Goal: Information Seeking & Learning: Understand process/instructions

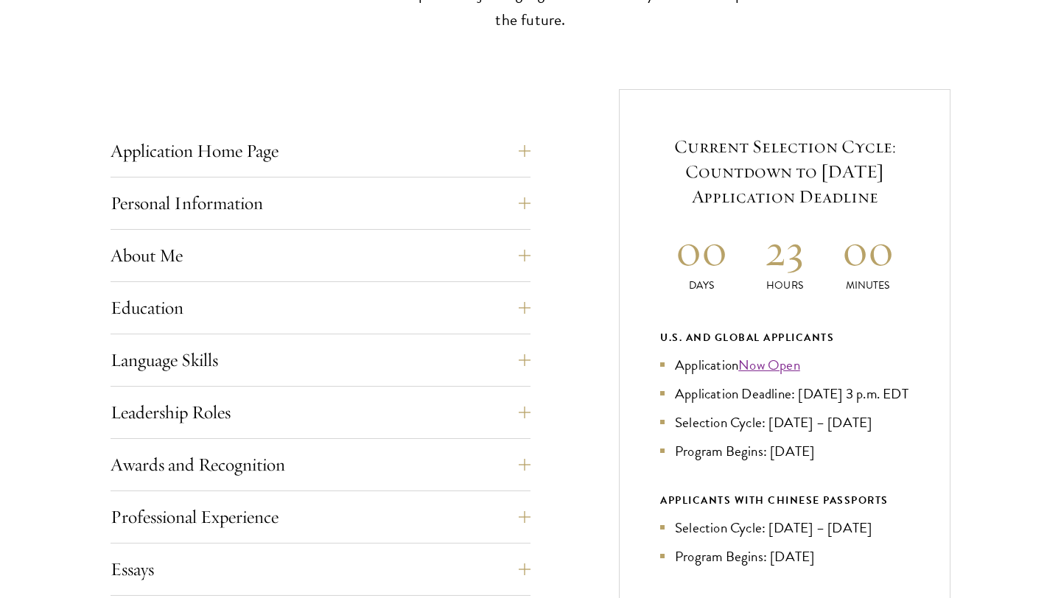
scroll to position [512, 0]
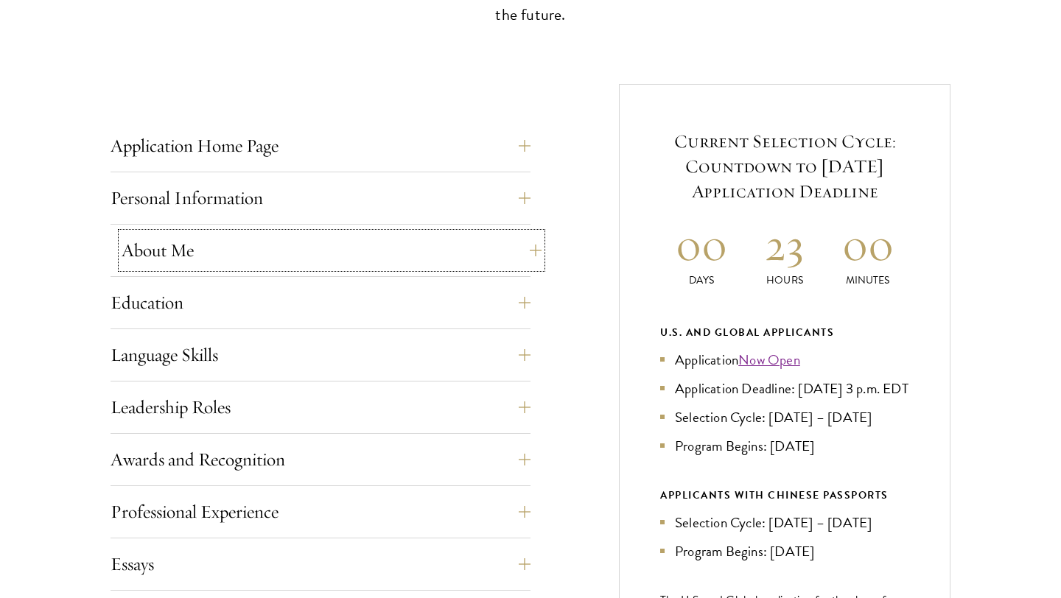
click at [270, 254] on button "About Me" at bounding box center [332, 250] width 420 height 35
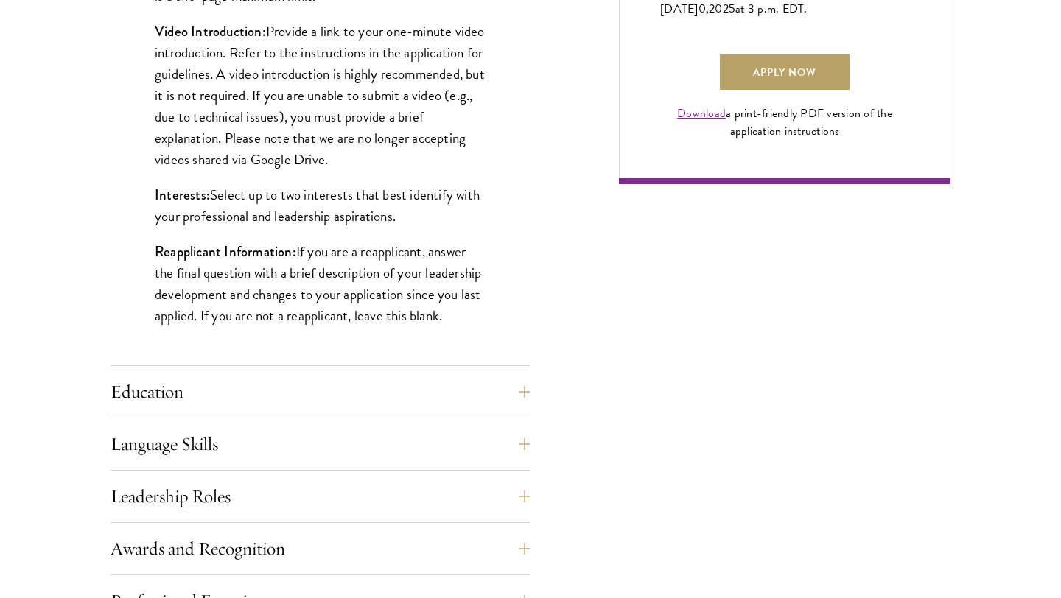
scroll to position [1141, 0]
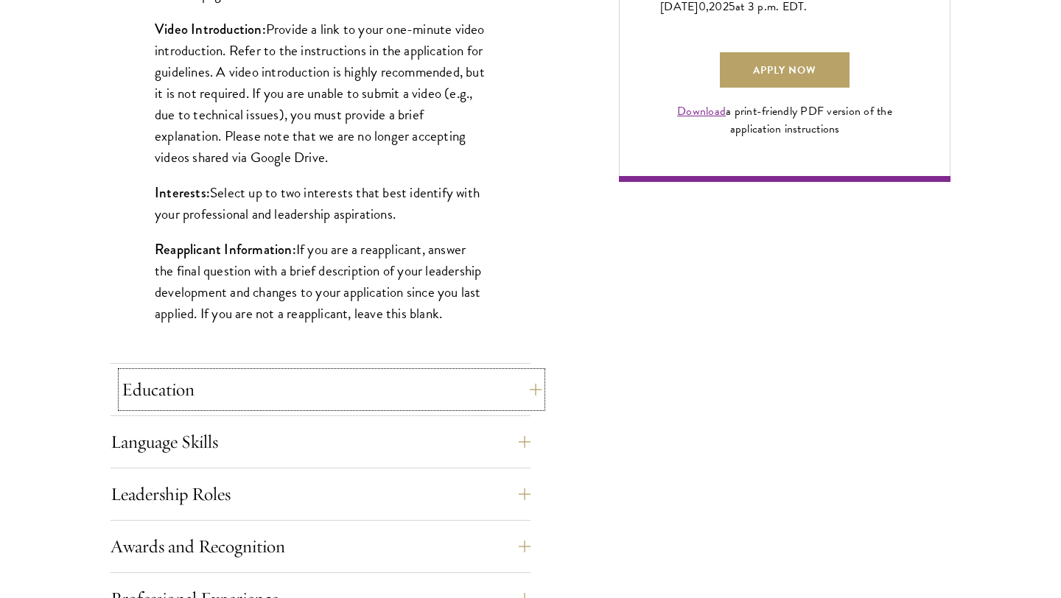
click at [270, 383] on button "Education" at bounding box center [332, 389] width 420 height 35
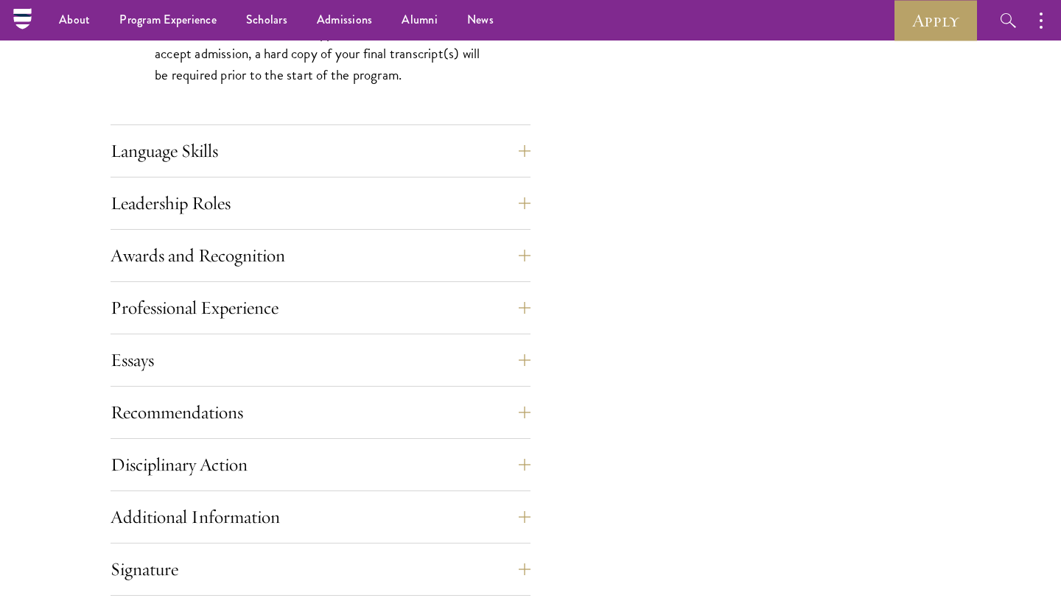
scroll to position [2360, 0]
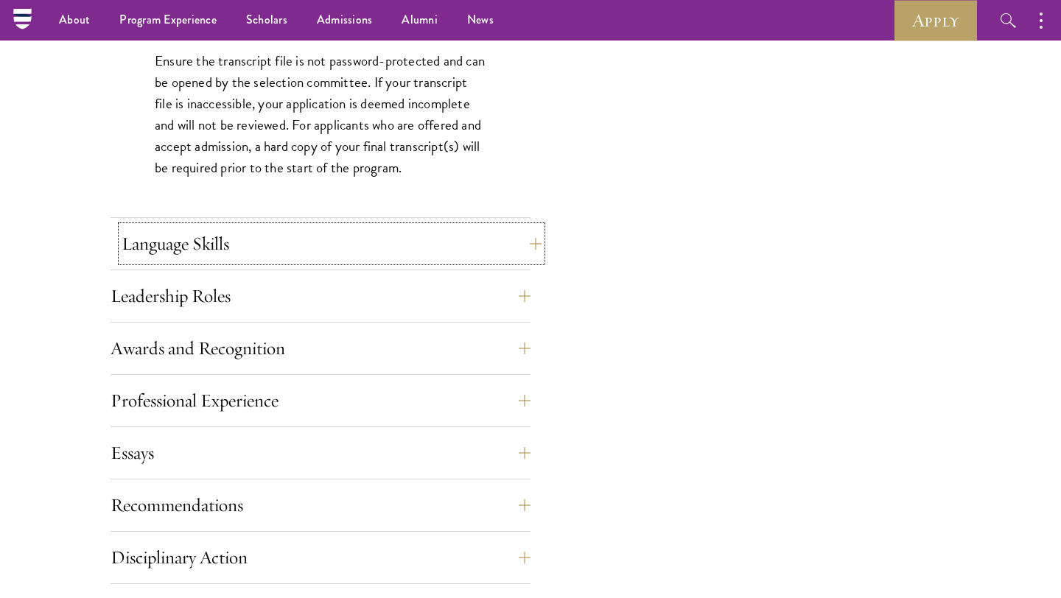
click at [315, 245] on button "Language Skills" at bounding box center [332, 243] width 420 height 35
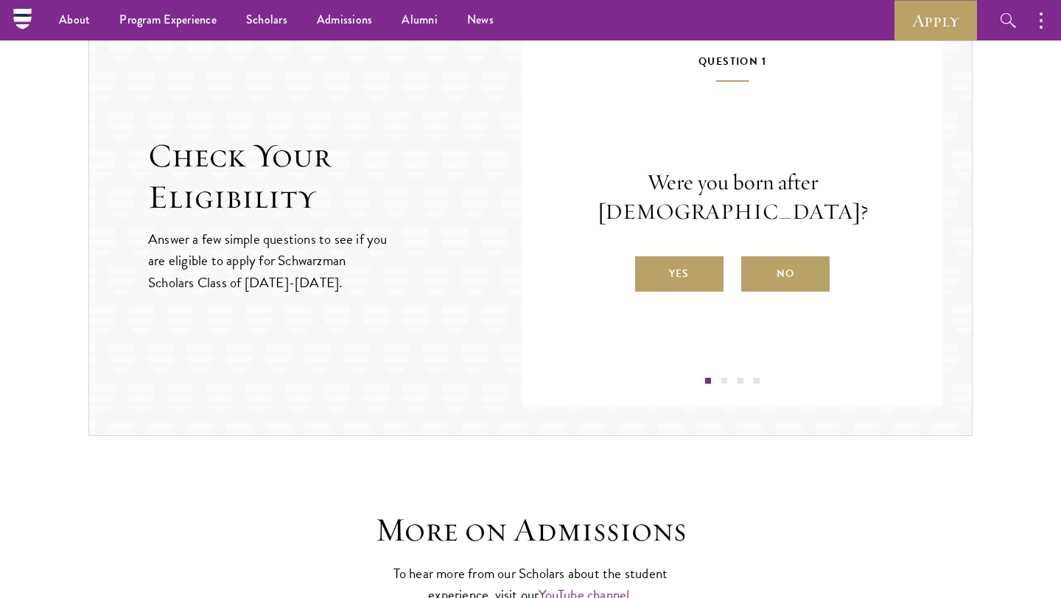
scroll to position [2283, 0]
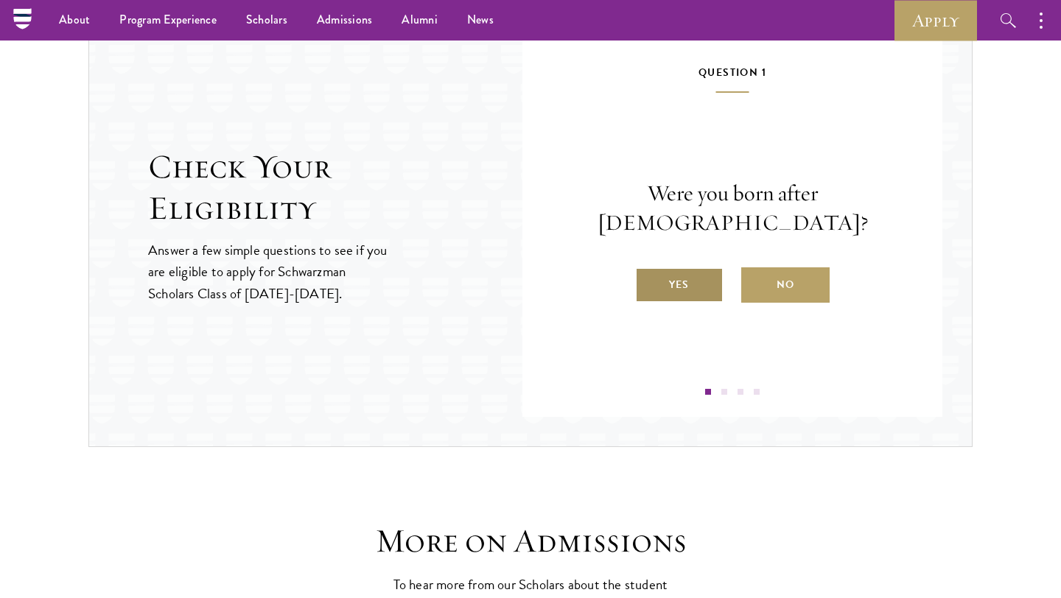
click at [652, 267] on label "Yes" at bounding box center [679, 284] width 88 height 35
click at [648, 269] on input "Yes" at bounding box center [641, 275] width 13 height 13
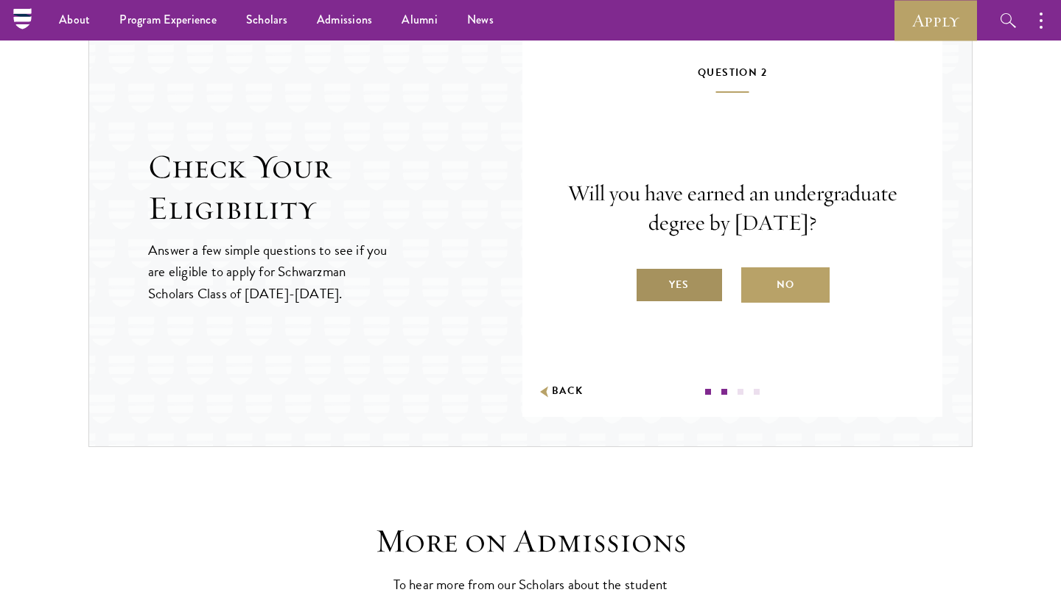
click at [655, 270] on label "Yes" at bounding box center [679, 284] width 88 height 35
click at [648, 270] on input "Yes" at bounding box center [641, 275] width 13 height 13
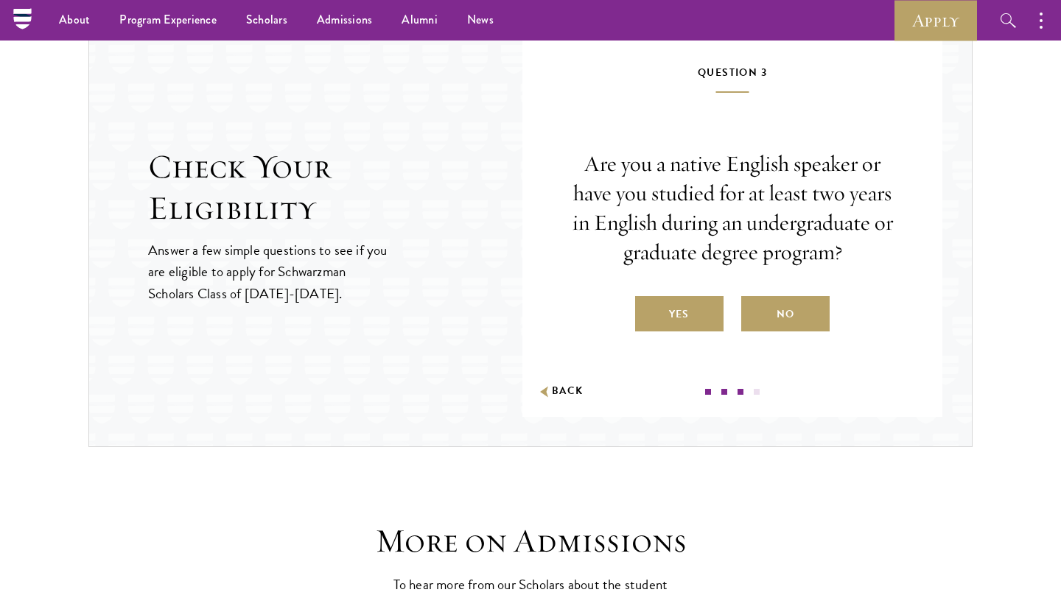
click at [662, 293] on div "Are you a native English speaker or have you studied for at least two years in …" at bounding box center [733, 241] width 332 height 183
click at [662, 307] on label "Yes" at bounding box center [679, 313] width 88 height 35
click at [648, 307] on input "Yes" at bounding box center [641, 304] width 13 height 13
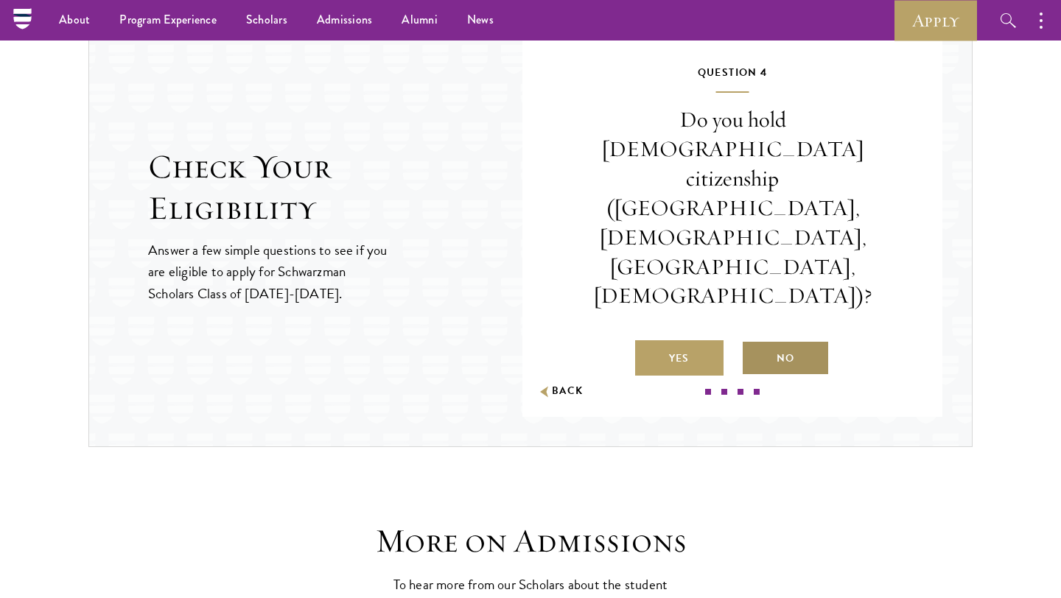
click at [791, 340] on label "No" at bounding box center [785, 357] width 88 height 35
click at [754, 343] on input "No" at bounding box center [747, 349] width 13 height 13
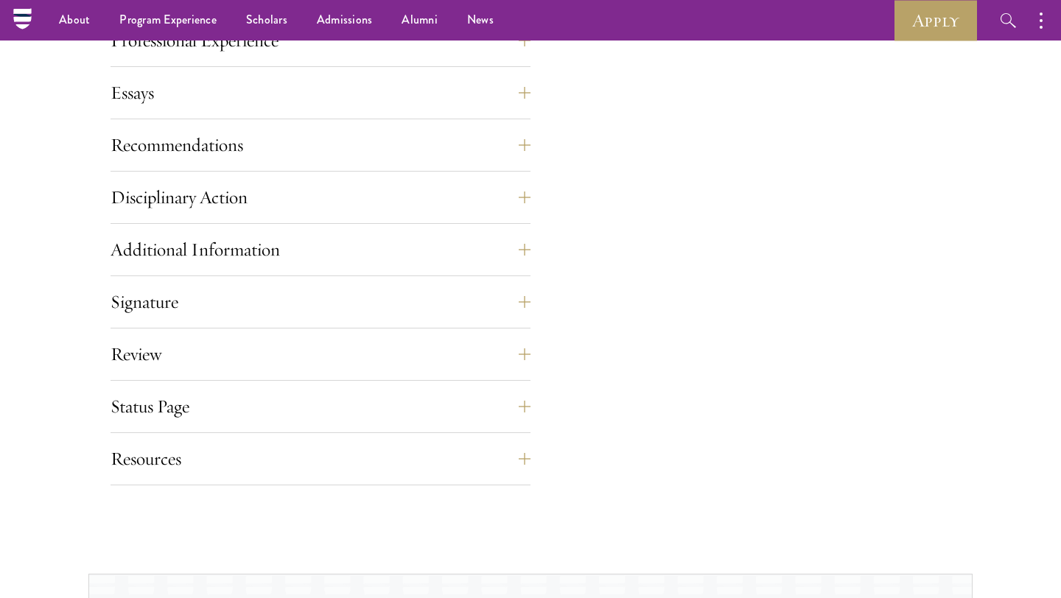
scroll to position [1636, 0]
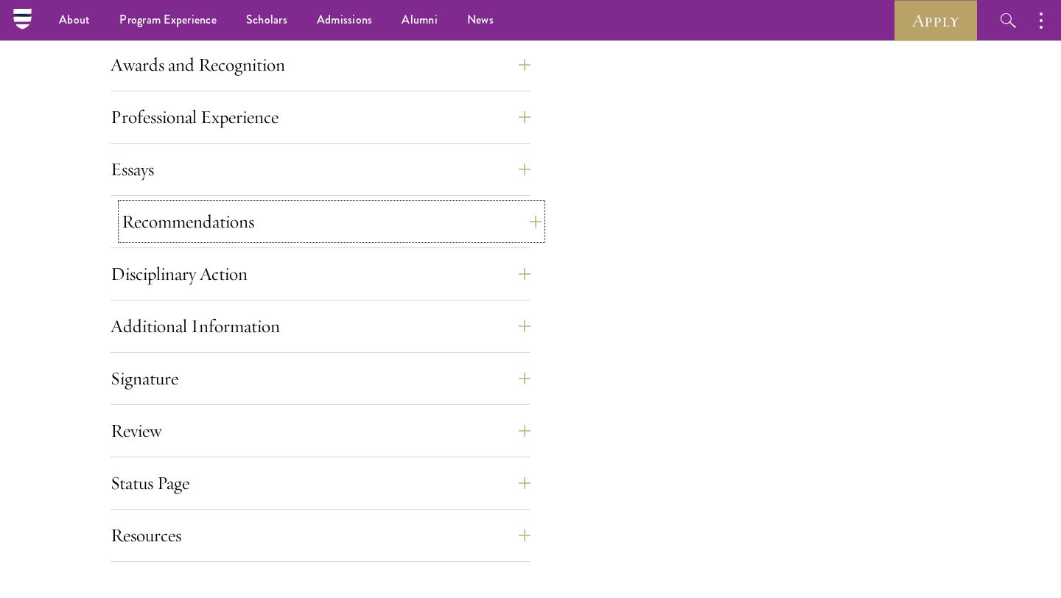
click at [523, 225] on button "Recommendations" at bounding box center [332, 221] width 420 height 35
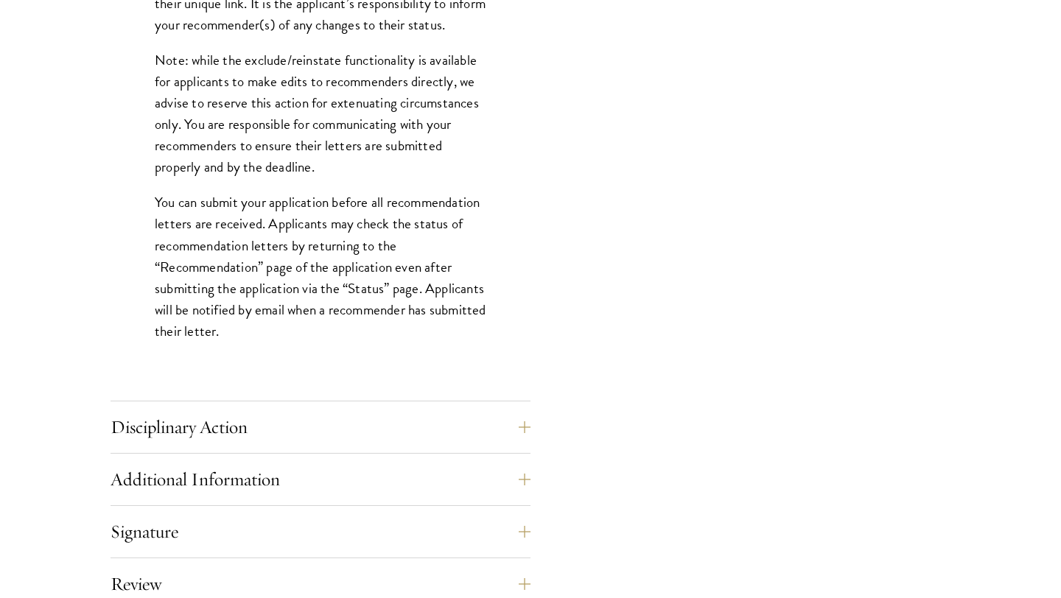
scroll to position [1978, 0]
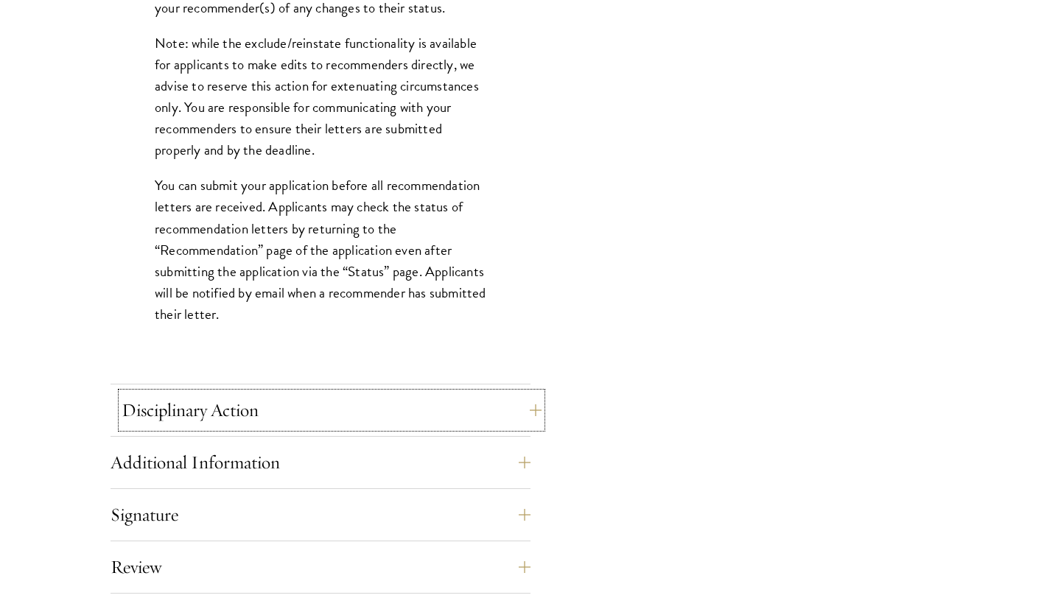
click at [435, 418] on button "Disciplinary Action" at bounding box center [332, 410] width 420 height 35
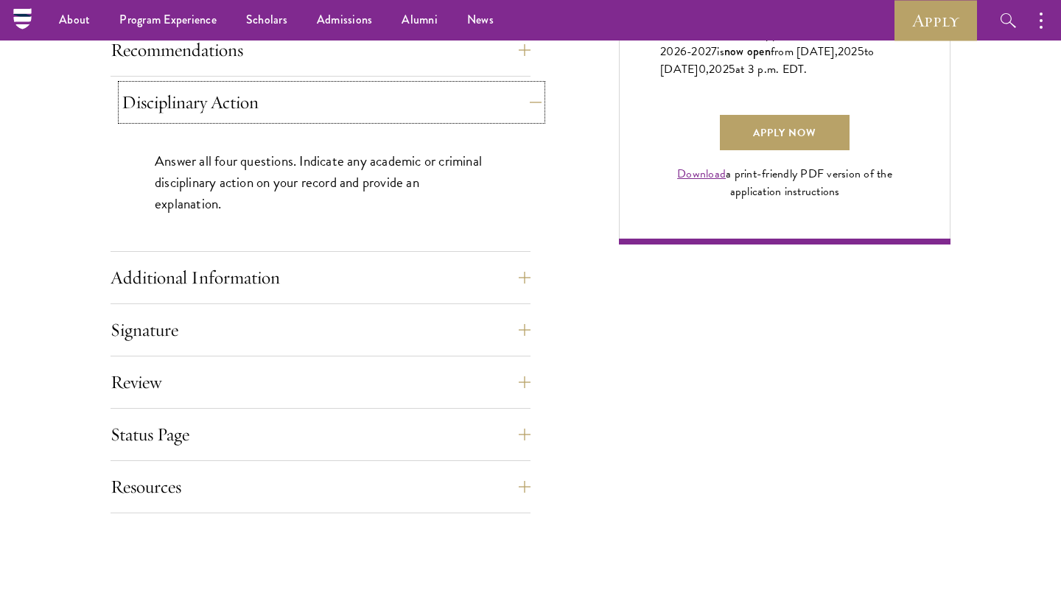
scroll to position [938, 0]
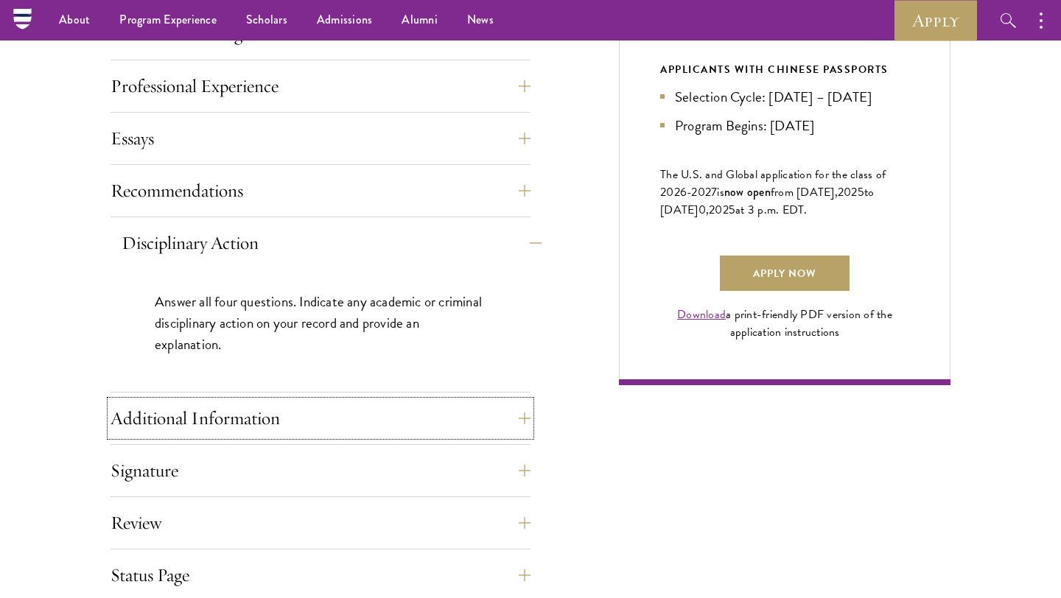
click at [435, 418] on button "Additional Information" at bounding box center [321, 418] width 420 height 35
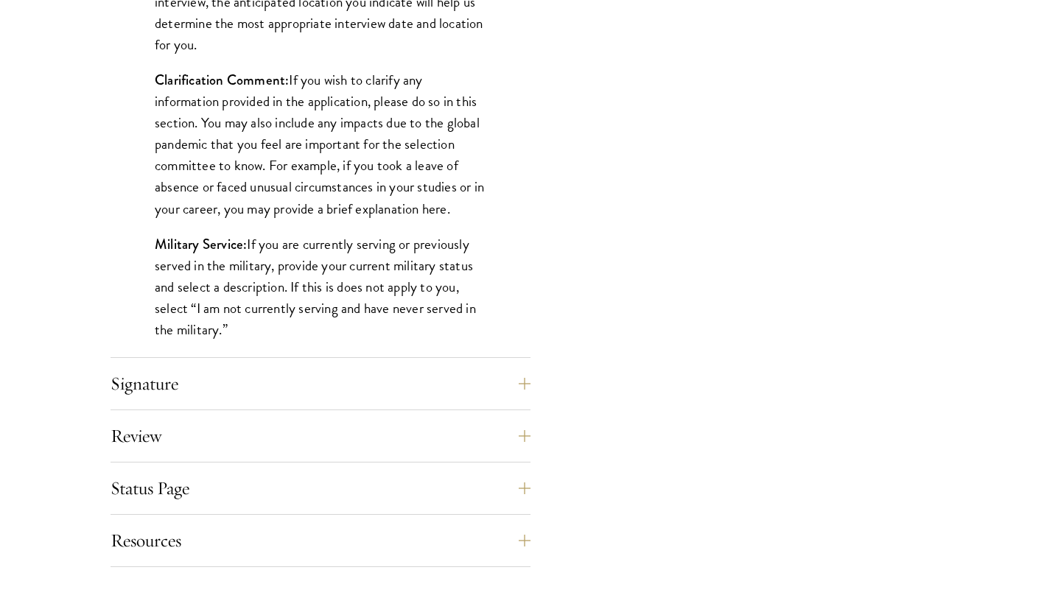
scroll to position [1510, 0]
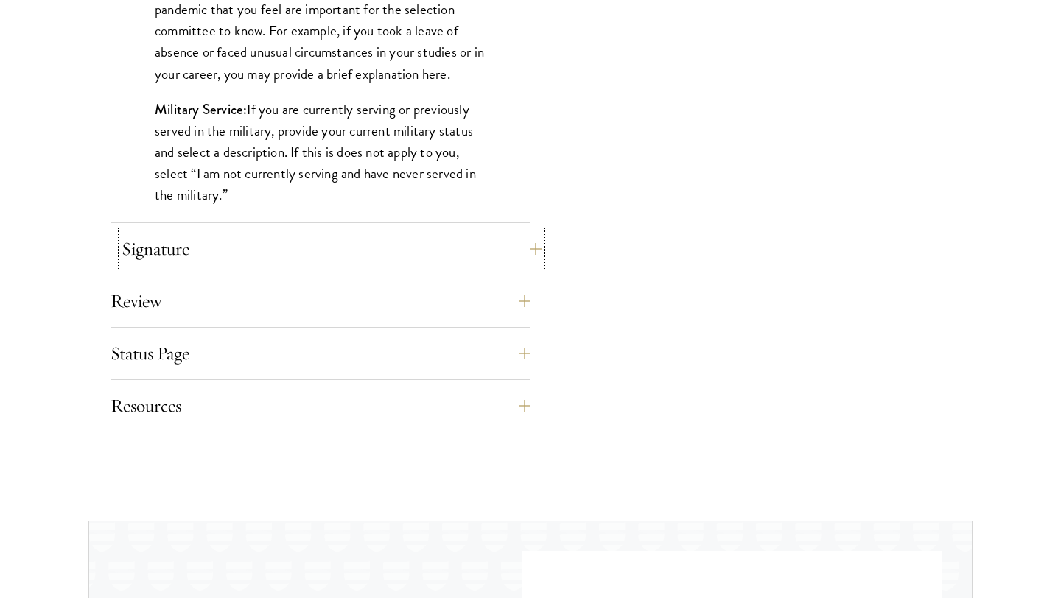
click at [497, 237] on button "Signature" at bounding box center [332, 248] width 420 height 35
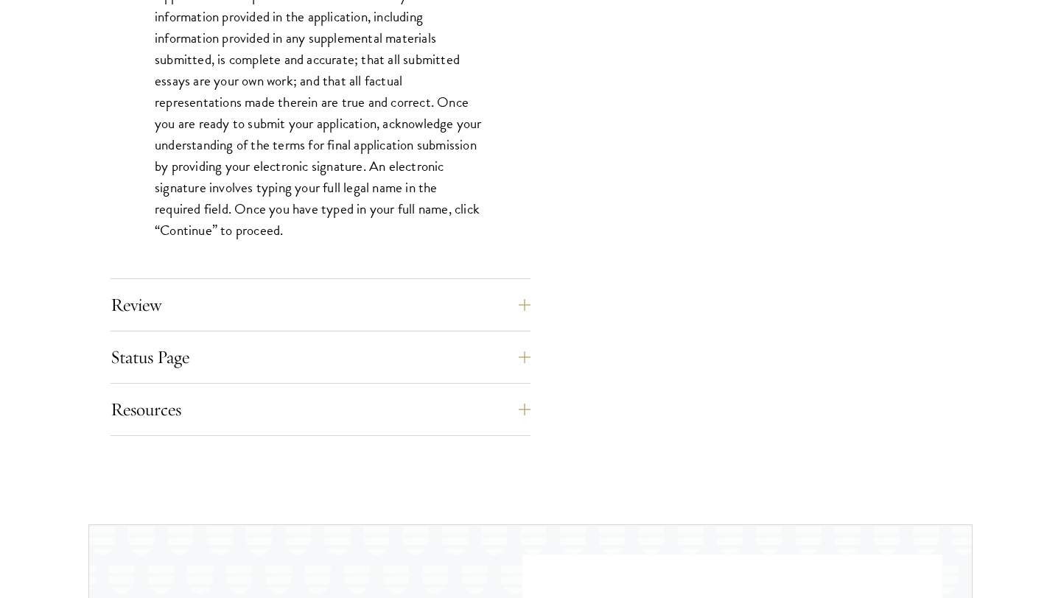
scroll to position [1353, 0]
